Goal: Use online tool/utility: Utilize a website feature to perform a specific function

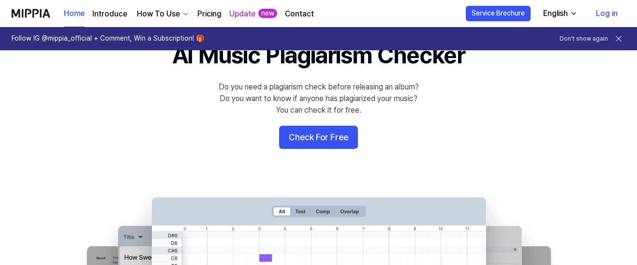
scroll to position [57, 0]
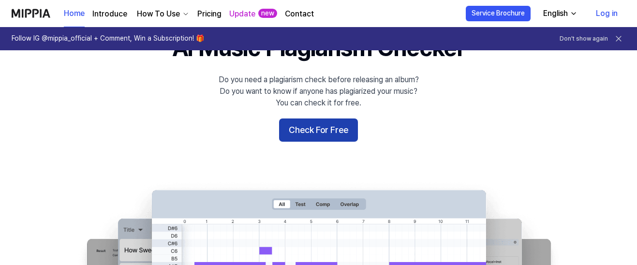
click at [314, 127] on button "Check For Free" at bounding box center [318, 129] width 79 height 23
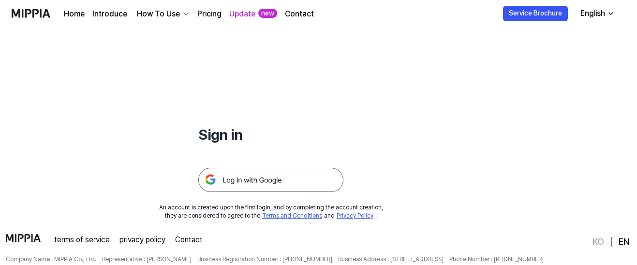
scroll to position [58, 0]
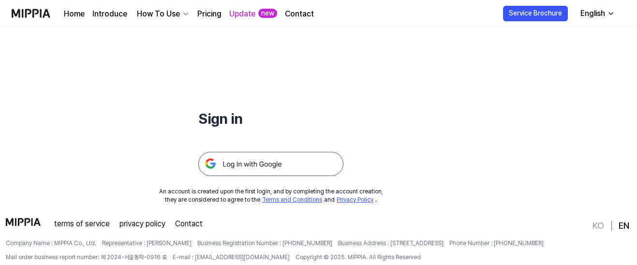
click at [328, 160] on img at bounding box center [270, 164] width 145 height 24
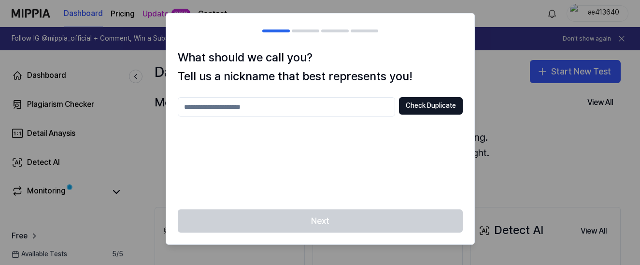
click at [303, 106] on input "text" at bounding box center [286, 106] width 217 height 19
type input "*******"
click at [440, 102] on button "Check Duplicate" at bounding box center [431, 105] width 64 height 17
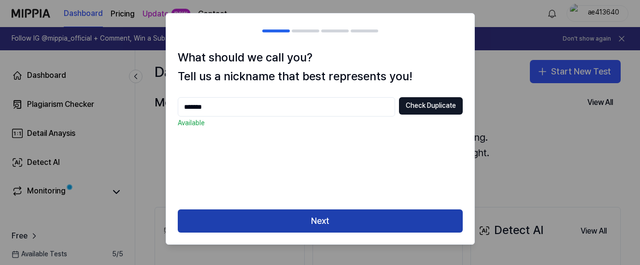
click at [347, 226] on button "Next" at bounding box center [320, 220] width 285 height 23
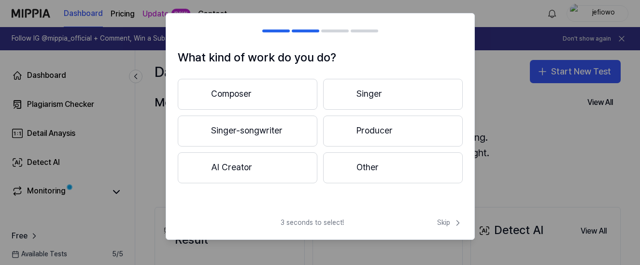
click at [255, 110] on div "Composer Singer Singer-songwriter Producer AI Creator Other" at bounding box center [320, 131] width 285 height 104
click at [262, 96] on button "Composer" at bounding box center [248, 94] width 140 height 31
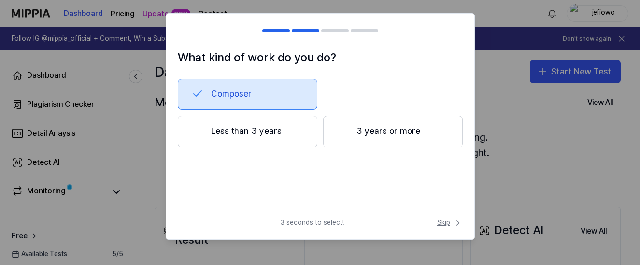
click at [454, 220] on icon at bounding box center [458, 223] width 10 height 10
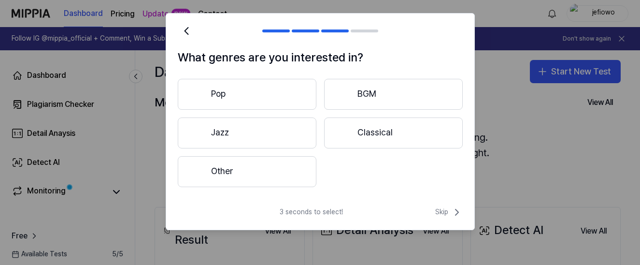
click at [454, 220] on div "3 seconds to select! Skip" at bounding box center [320, 217] width 308 height 23
click at [447, 215] on span "Skip" at bounding box center [449, 212] width 28 height 12
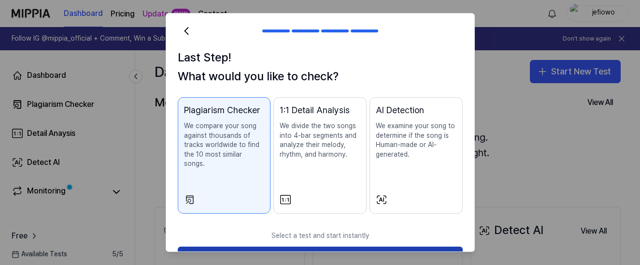
click at [360, 246] on button "Start Now" at bounding box center [320, 257] width 285 height 23
